Goal: Complete application form: Complete application form

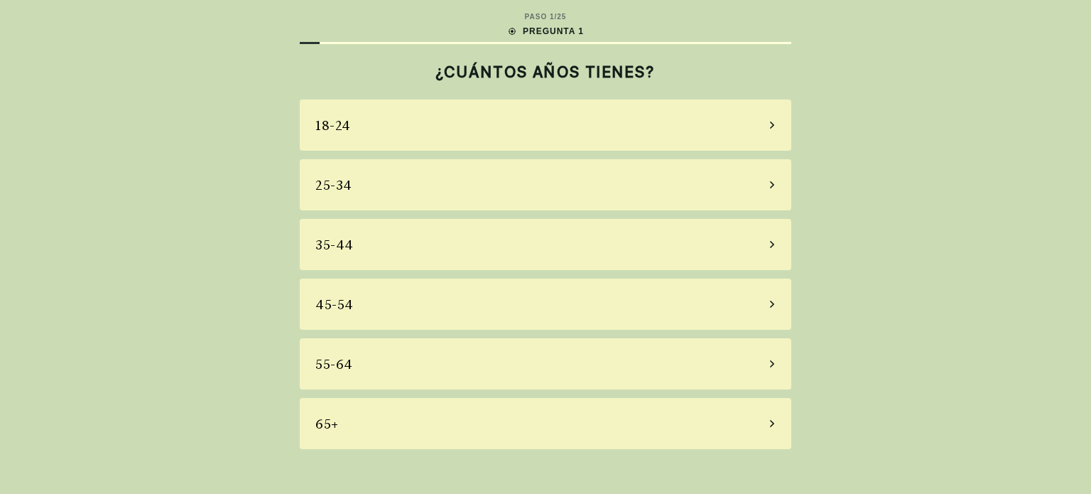
click at [362, 368] on div "55-64" at bounding box center [546, 363] width 492 height 51
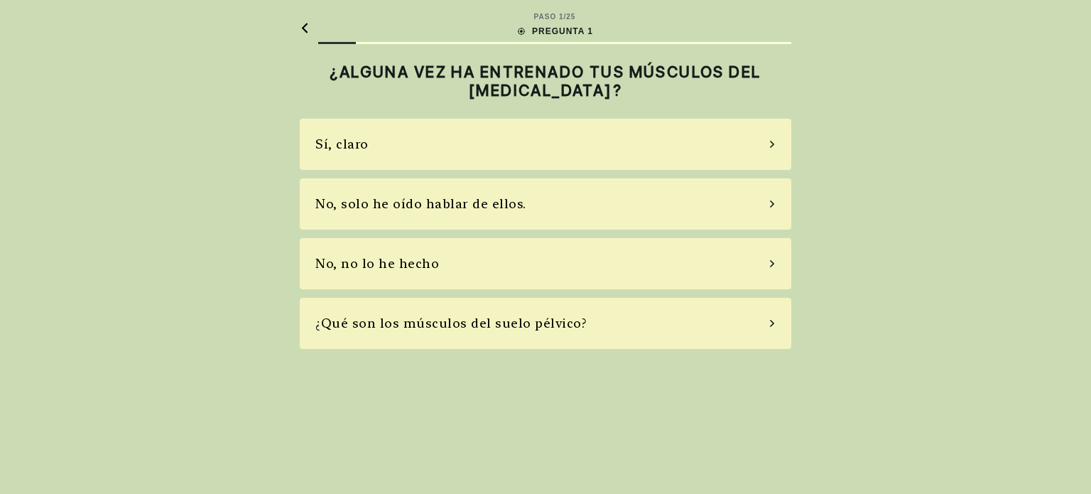
click at [772, 320] on icon at bounding box center [772, 323] width 4 height 7
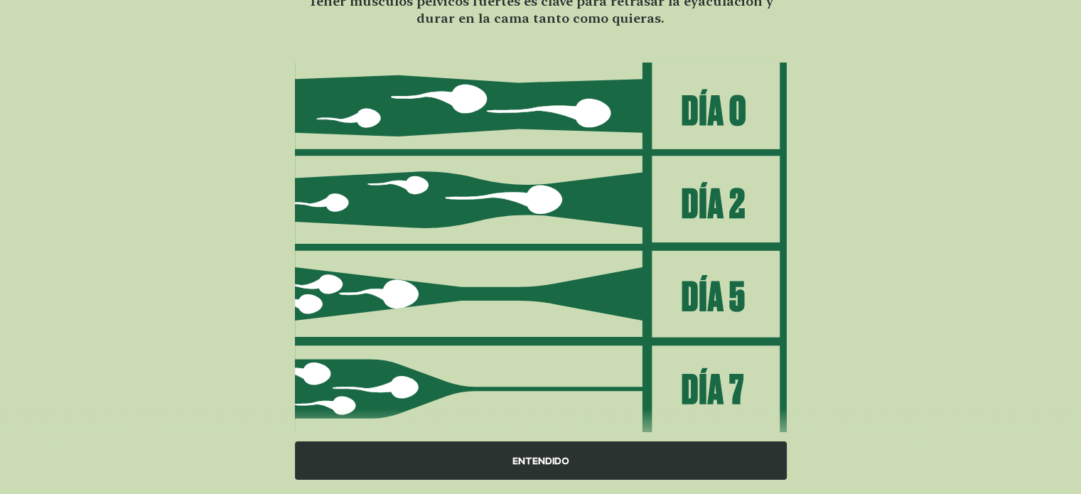
scroll to position [169, 0]
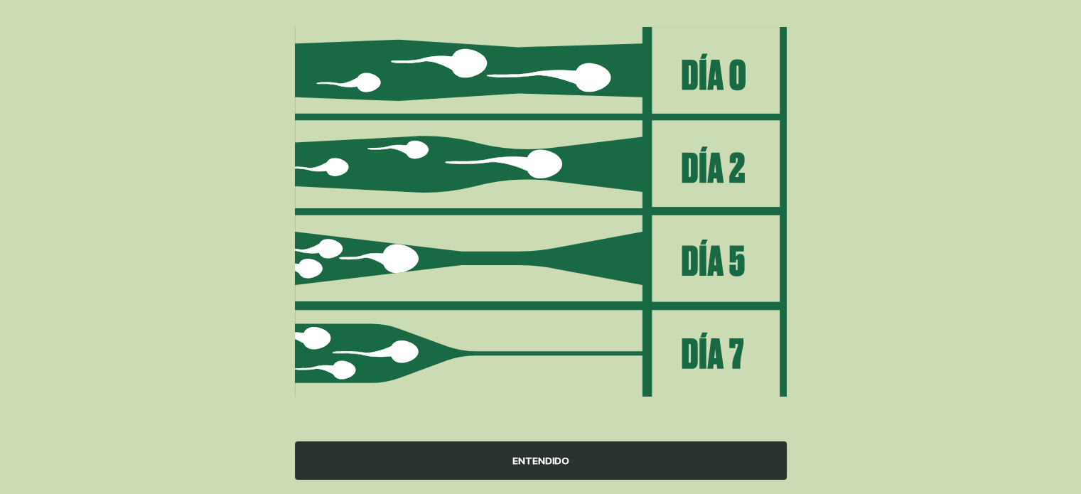
click at [554, 458] on font "ENTENDIDO" at bounding box center [540, 460] width 57 height 11
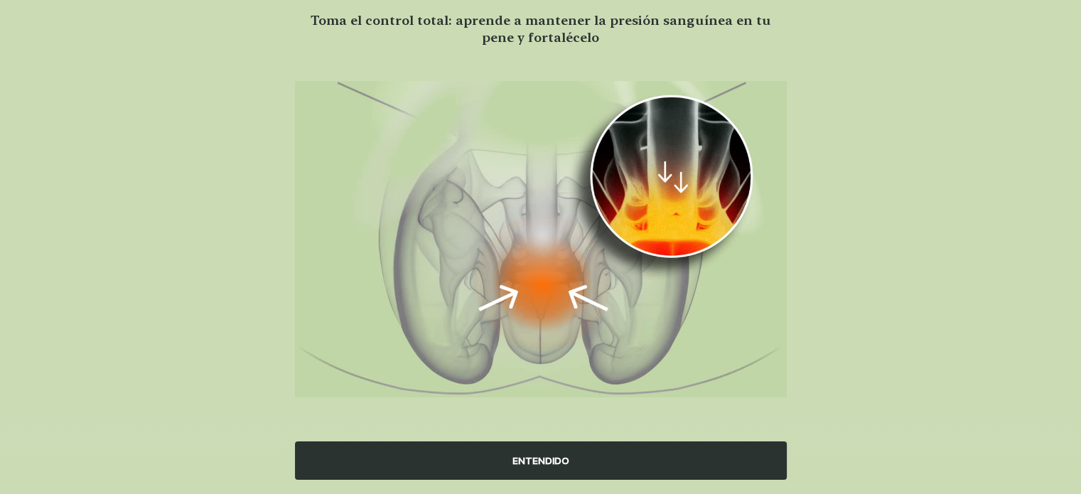
scroll to position [114, 0]
click at [554, 458] on font "ENTENDIDO" at bounding box center [540, 460] width 57 height 11
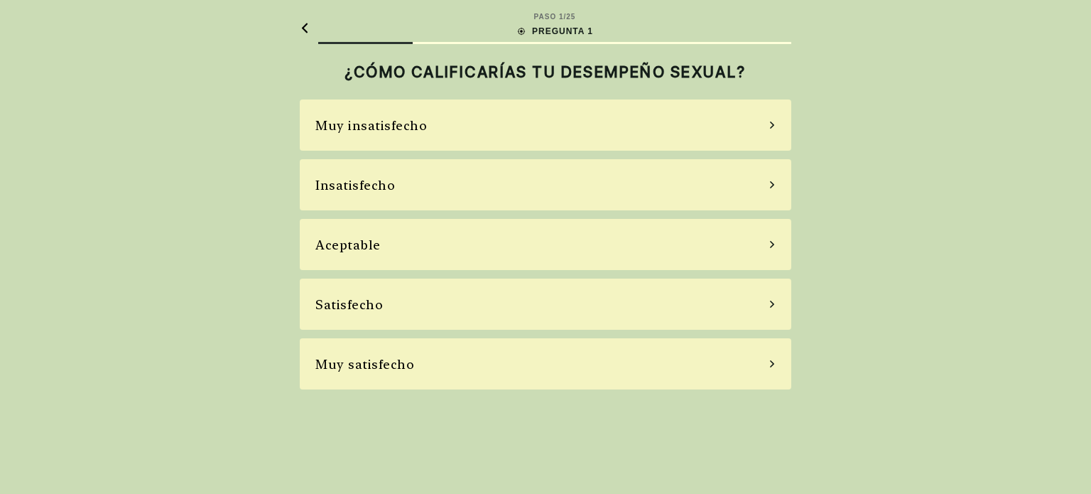
click at [383, 185] on font "Insatisfecho" at bounding box center [355, 185] width 80 height 15
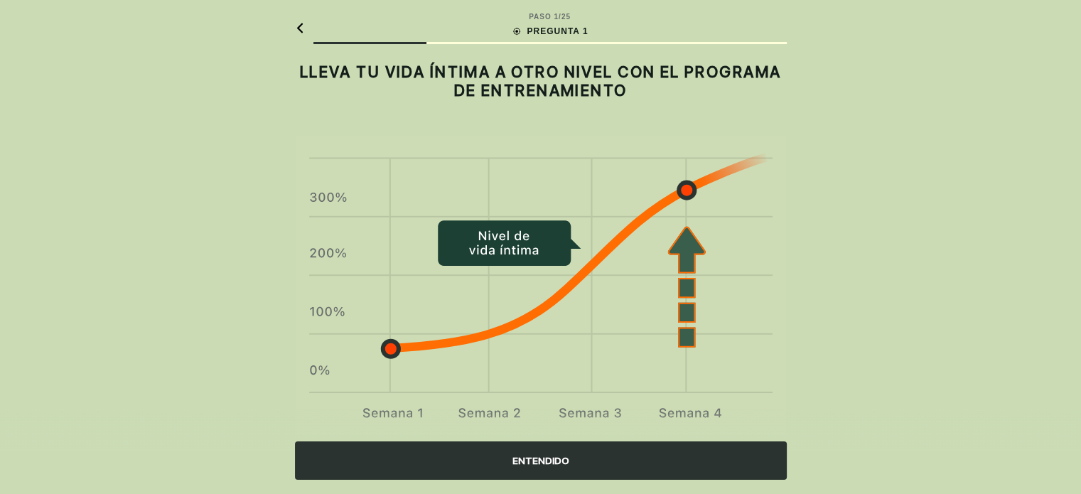
click at [659, 457] on div "ENTENDIDO" at bounding box center [541, 460] width 492 height 38
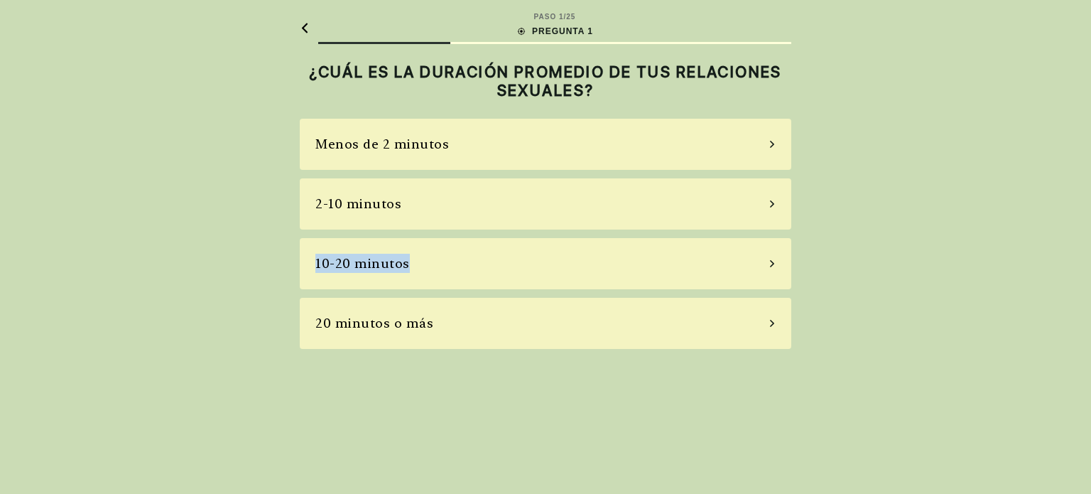
drag, startPoint x: 509, startPoint y: 202, endPoint x: 510, endPoint y: 269, distance: 67.5
click at [510, 269] on div "Menos de 2 minutos 2-10 minutos 10-20 minutos 20 minutos o más" at bounding box center [546, 234] width 492 height 230
click at [503, 269] on div "10-20 minutos" at bounding box center [546, 263] width 492 height 51
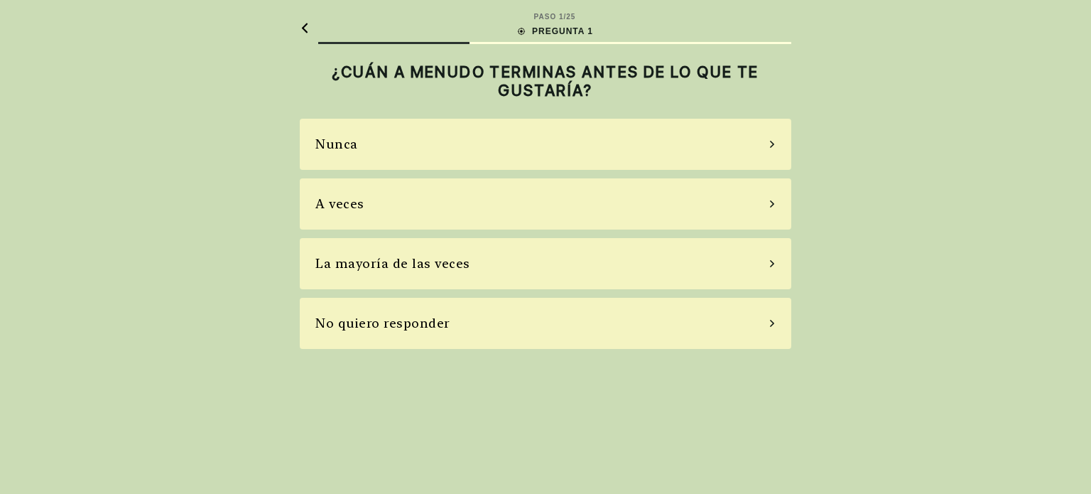
click at [465, 258] on div "La mayoría de las veces" at bounding box center [546, 263] width 492 height 51
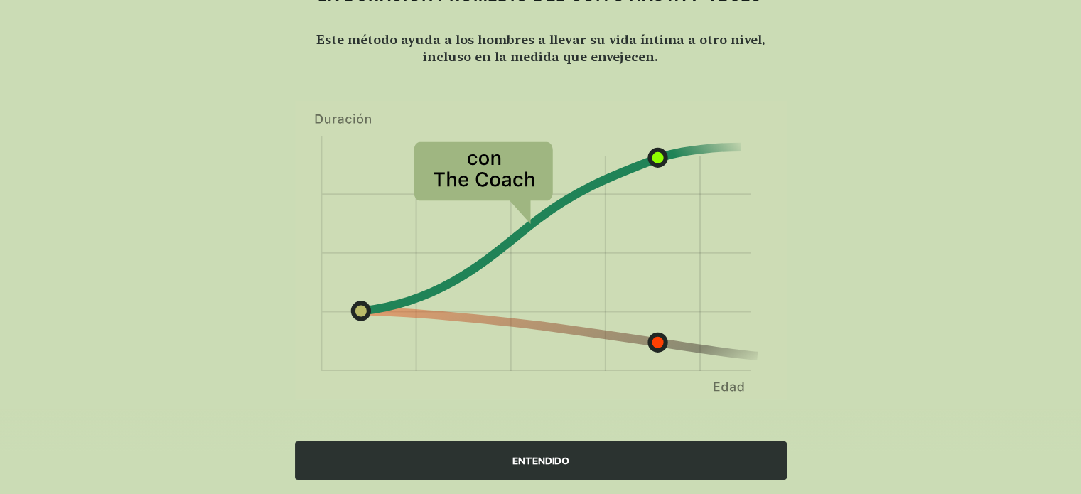
scroll to position [99, 0]
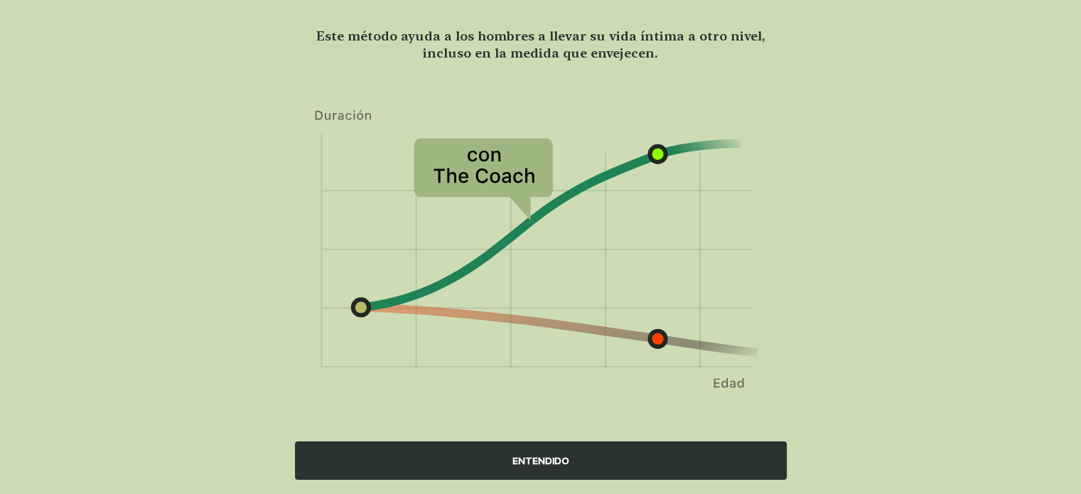
click at [669, 459] on div "ENTENDIDO" at bounding box center [541, 460] width 492 height 38
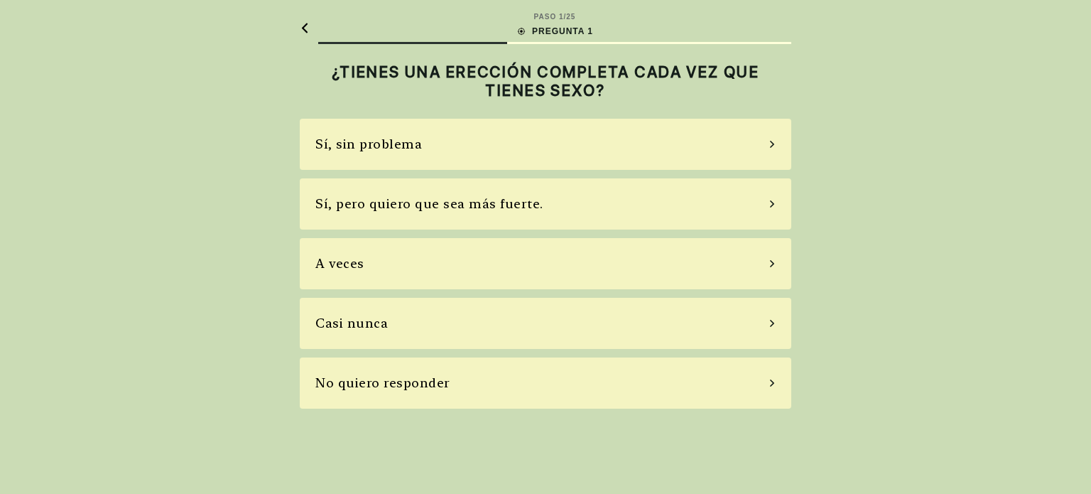
click at [531, 200] on font "Sí, pero quiero que sea más fuerte." at bounding box center [429, 203] width 228 height 15
